Goal: Transaction & Acquisition: Book appointment/travel/reservation

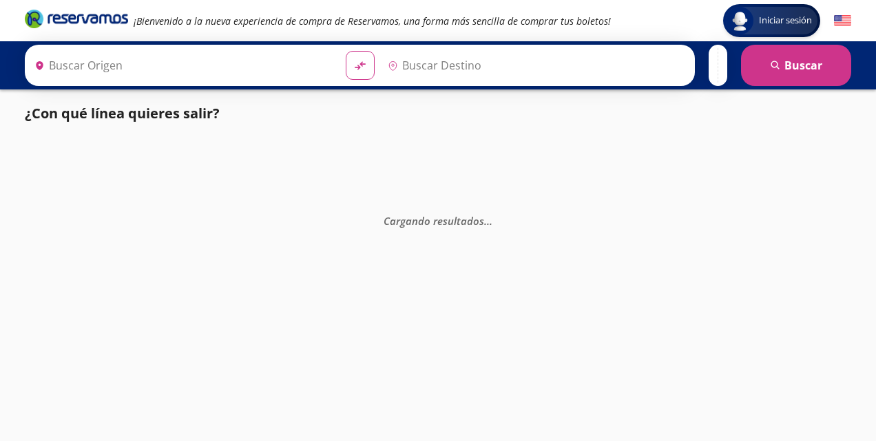
type input "[GEOGRAPHIC_DATA], [GEOGRAPHIC_DATA][PERSON_NAME]"
type input "Central de Autobuses, [GEOGRAPHIC_DATA]"
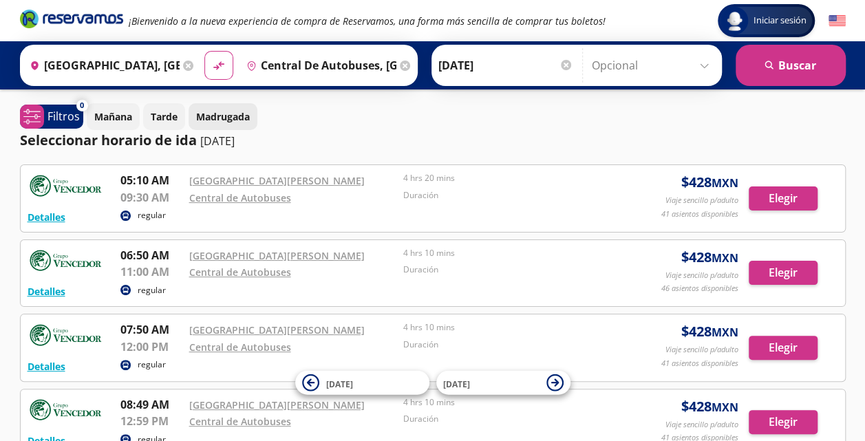
click at [216, 126] on button "Madrugada" at bounding box center [223, 116] width 69 height 27
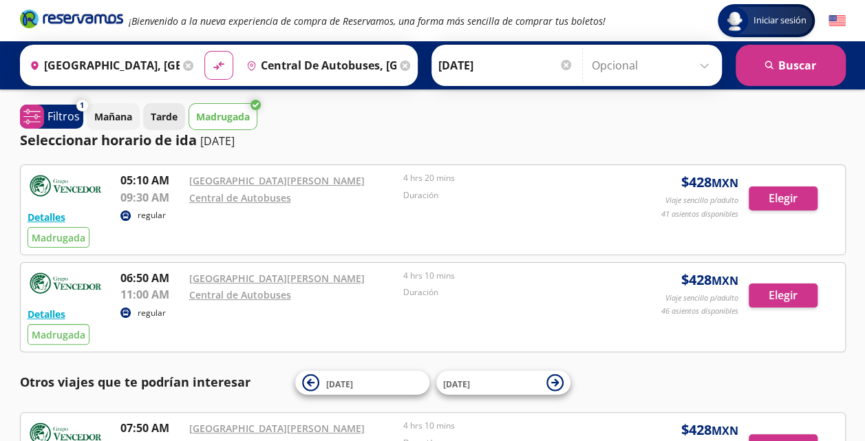
click at [165, 120] on p "Tarde" at bounding box center [164, 116] width 27 height 14
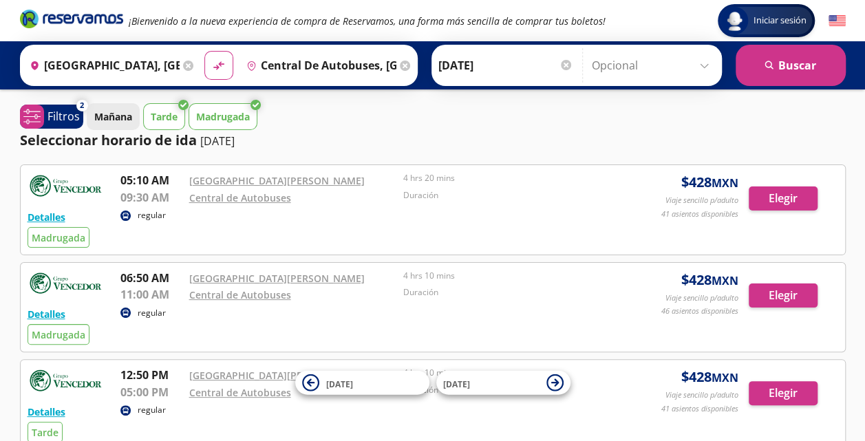
click at [123, 118] on p "Mañana" at bounding box center [113, 116] width 38 height 14
click at [190, 112] on button "Madrugada" at bounding box center [223, 116] width 69 height 27
